Goal: Information Seeking & Learning: Learn about a topic

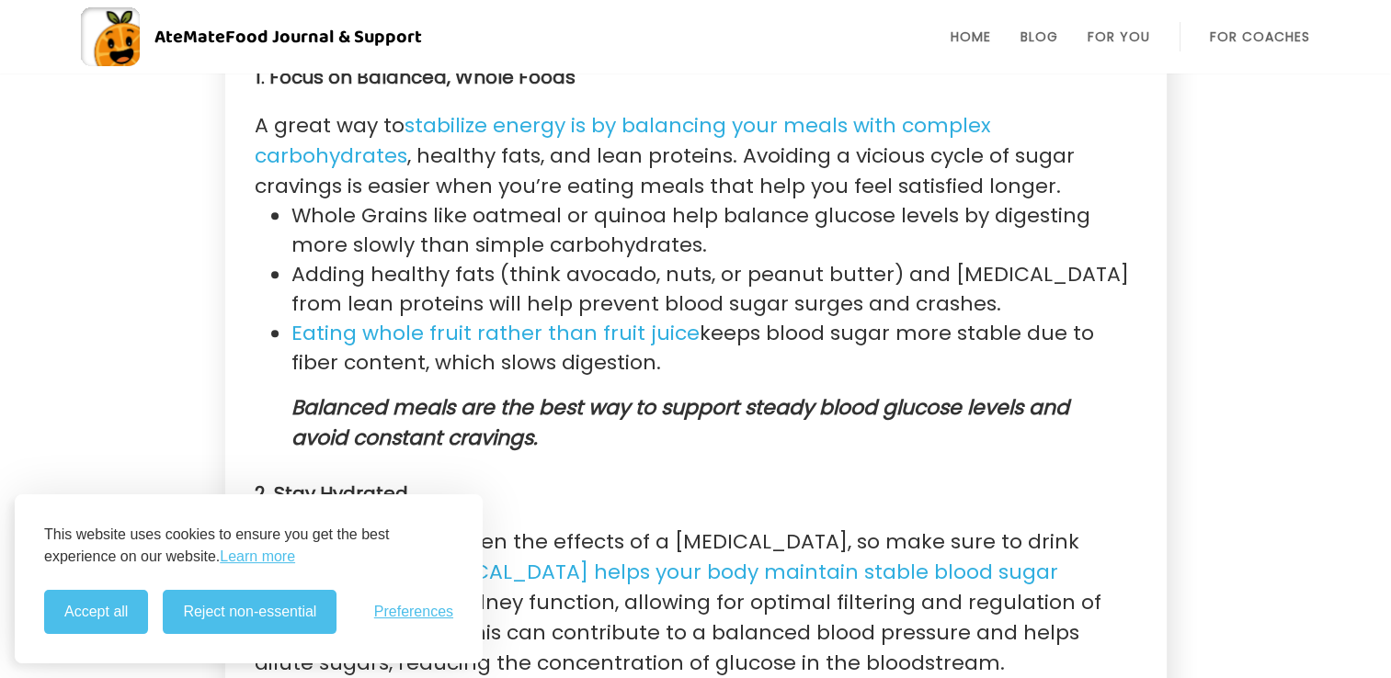
scroll to position [1563, 0]
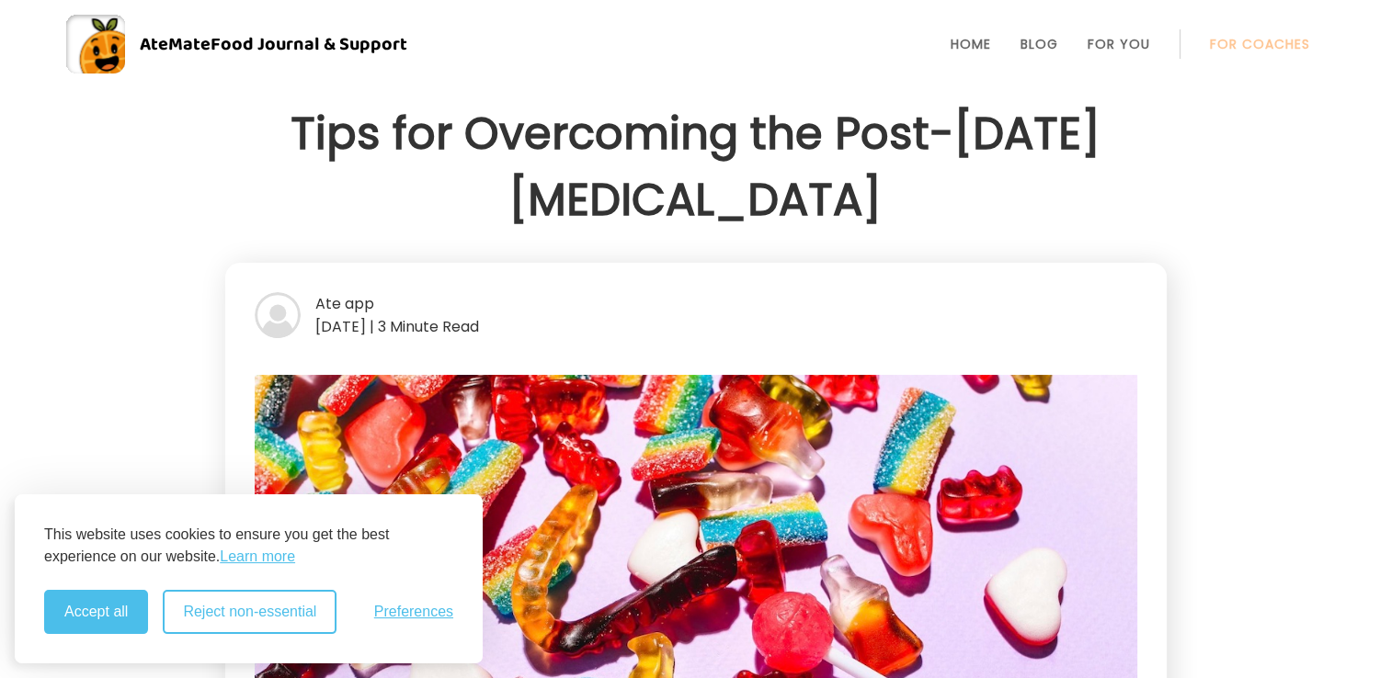
click at [236, 612] on button "Reject non-essential" at bounding box center [250, 612] width 174 height 44
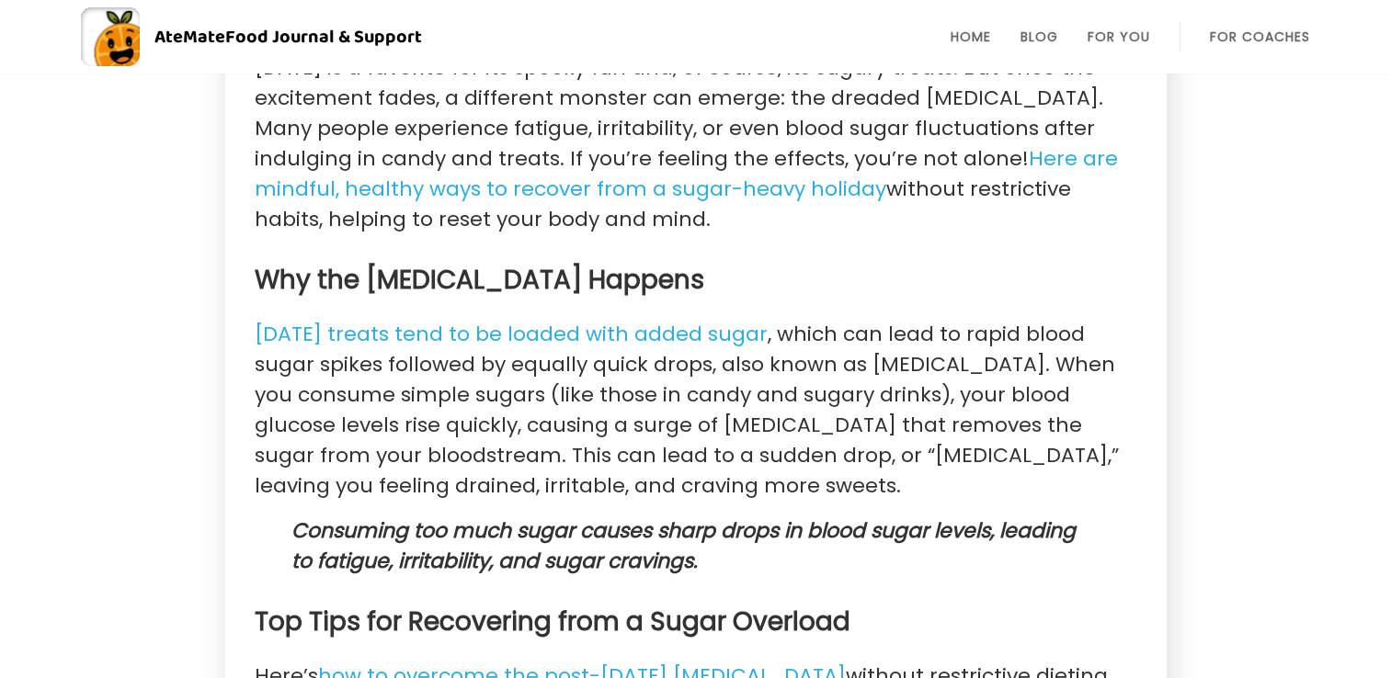
scroll to position [919, 0]
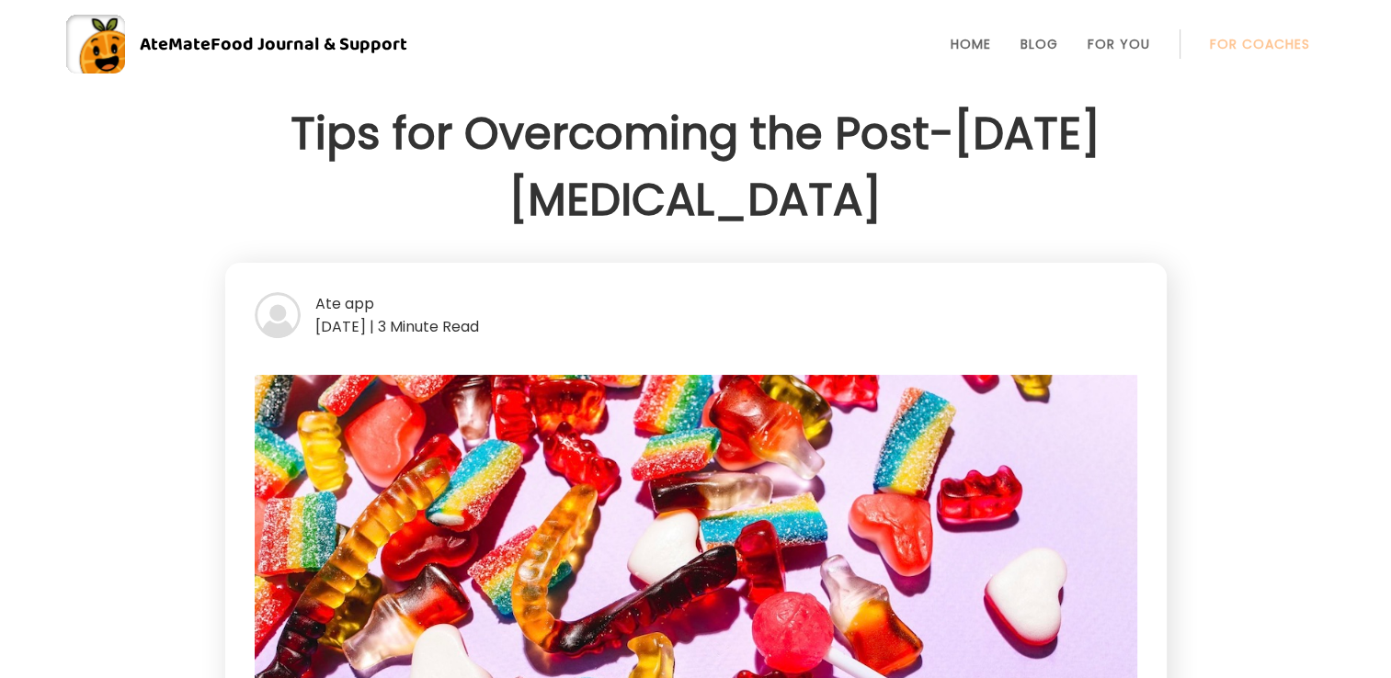
scroll to position [1512, 0]
